Goal: Transaction & Acquisition: Book appointment/travel/reservation

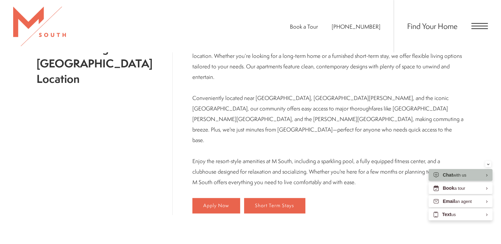
scroll to position [348, 0]
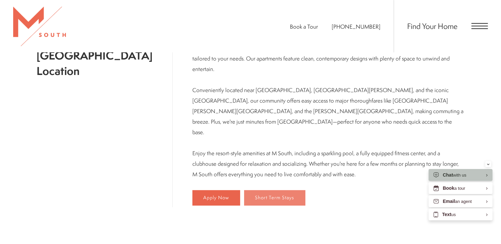
click at [258, 195] on span "Short Term Stays" at bounding box center [274, 198] width 39 height 6
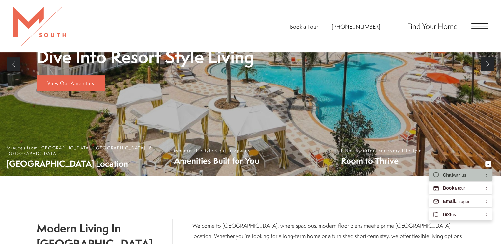
scroll to position [157, 0]
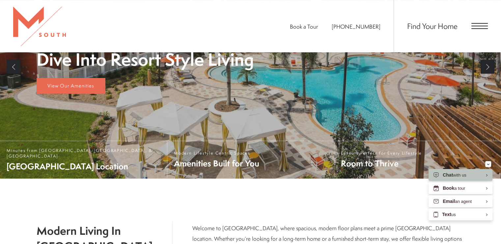
click at [477, 29] on div "Find Your Home" at bounding box center [441, 26] width 94 height 52
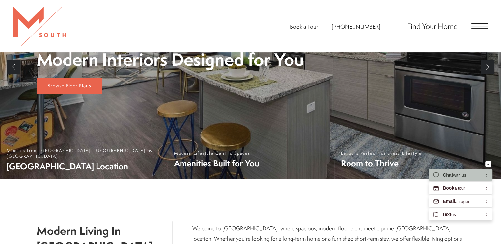
click at [477, 25] on span "Open Menu" at bounding box center [480, 26] width 16 height 6
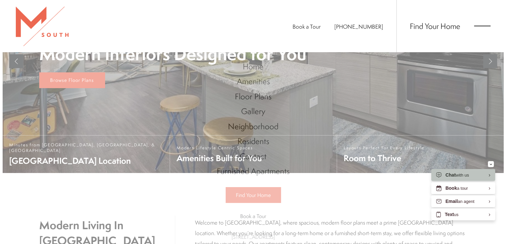
scroll to position [0, 0]
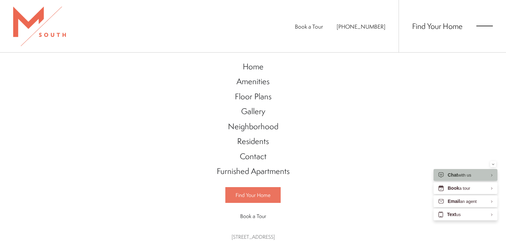
click at [251, 193] on span "Find Your Home" at bounding box center [253, 195] width 35 height 7
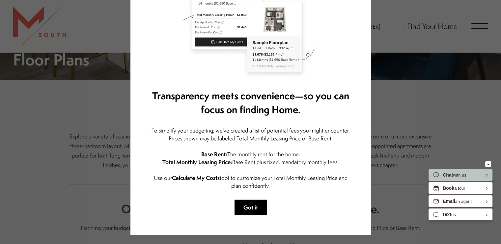
click at [246, 202] on button "Got it" at bounding box center [251, 207] width 32 height 15
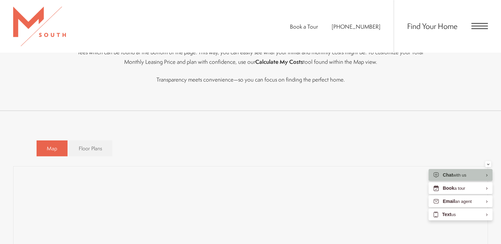
scroll to position [352, 0]
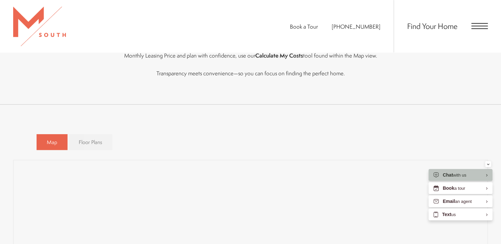
click at [86, 143] on span "Floor Plans" at bounding box center [90, 143] width 23 height 8
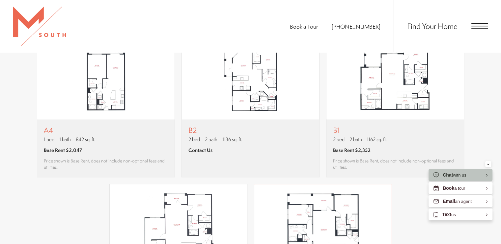
scroll to position [624, 0]
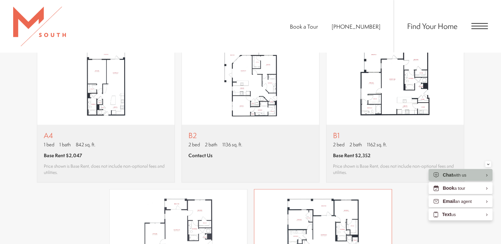
click at [370, 116] on img "View floor plan B1" at bounding box center [395, 82] width 137 height 86
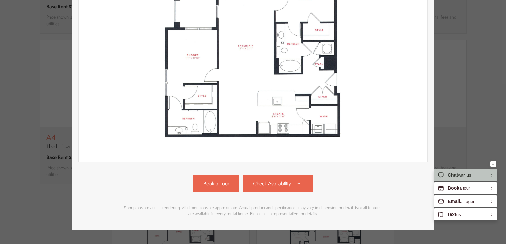
scroll to position [148, 0]
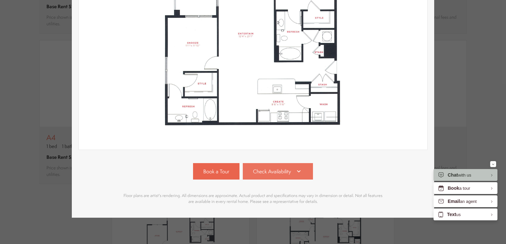
click at [284, 172] on link "Check Availability" at bounding box center [278, 171] width 71 height 16
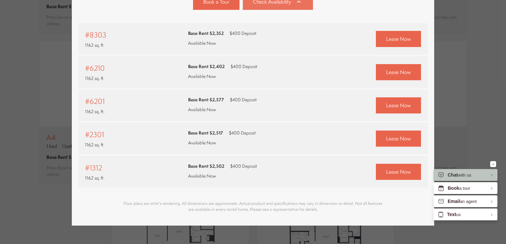
scroll to position [312, 0]
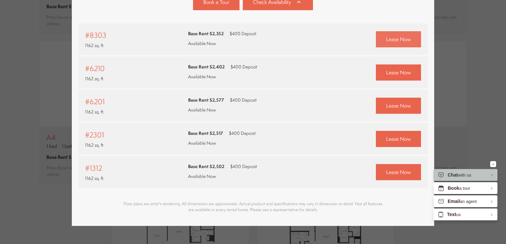
click at [382, 39] on link "Lease Now" at bounding box center [398, 39] width 45 height 16
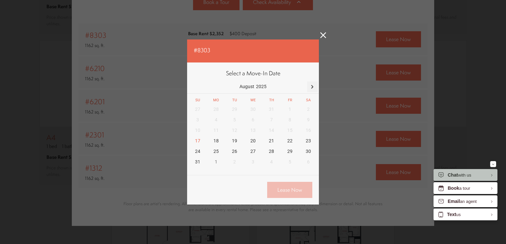
click at [312, 85] on div at bounding box center [312, 87] width 11 height 11
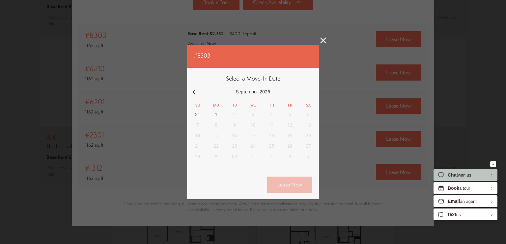
click at [311, 88] on nav "[DATE]" at bounding box center [253, 93] width 132 height 14
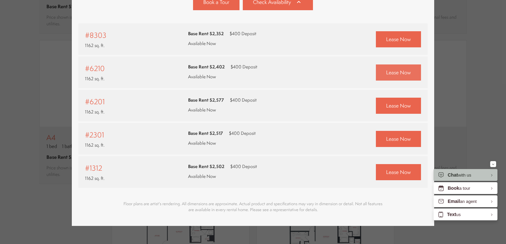
click at [393, 79] on link "Lease Now" at bounding box center [398, 73] width 45 height 16
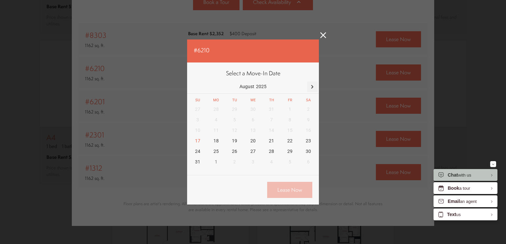
click at [315, 86] on div at bounding box center [312, 87] width 11 height 11
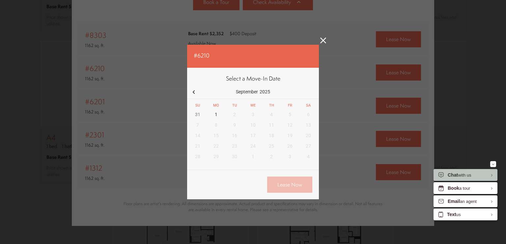
click at [315, 86] on nav "[DATE]" at bounding box center [253, 93] width 132 height 14
click at [213, 113] on div "1" at bounding box center [216, 114] width 18 height 11
click at [280, 185] on link "Lease Now" at bounding box center [289, 185] width 45 height 16
click at [323, 39] on icon at bounding box center [323, 41] width 6 height 6
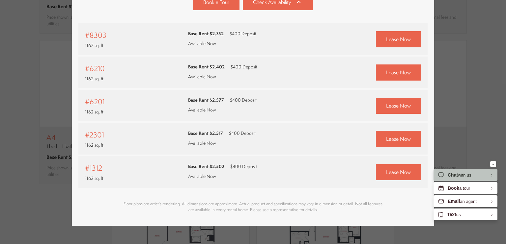
click at [487, 85] on div "B1 2 bed 2 bath 1162 sq. ft. Base Rent $2,352 2D 3D" at bounding box center [253, 122] width 506 height 244
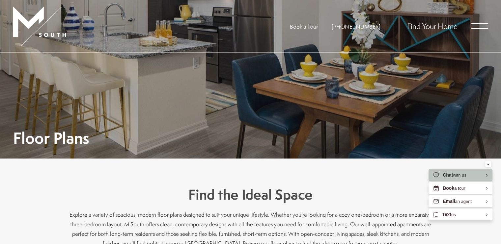
scroll to position [0, 0]
